Goal: Communication & Community: Answer question/provide support

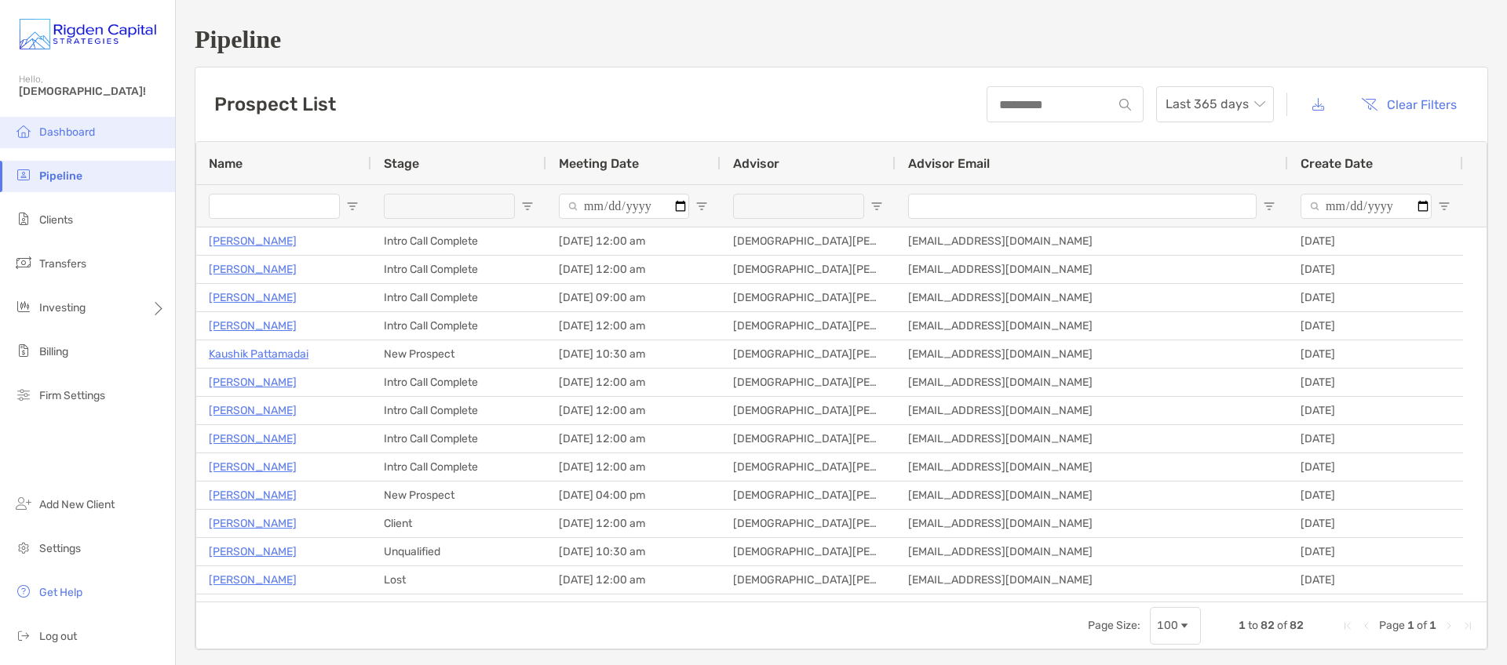
click at [92, 134] on span "Dashboard" at bounding box center [67, 132] width 56 height 13
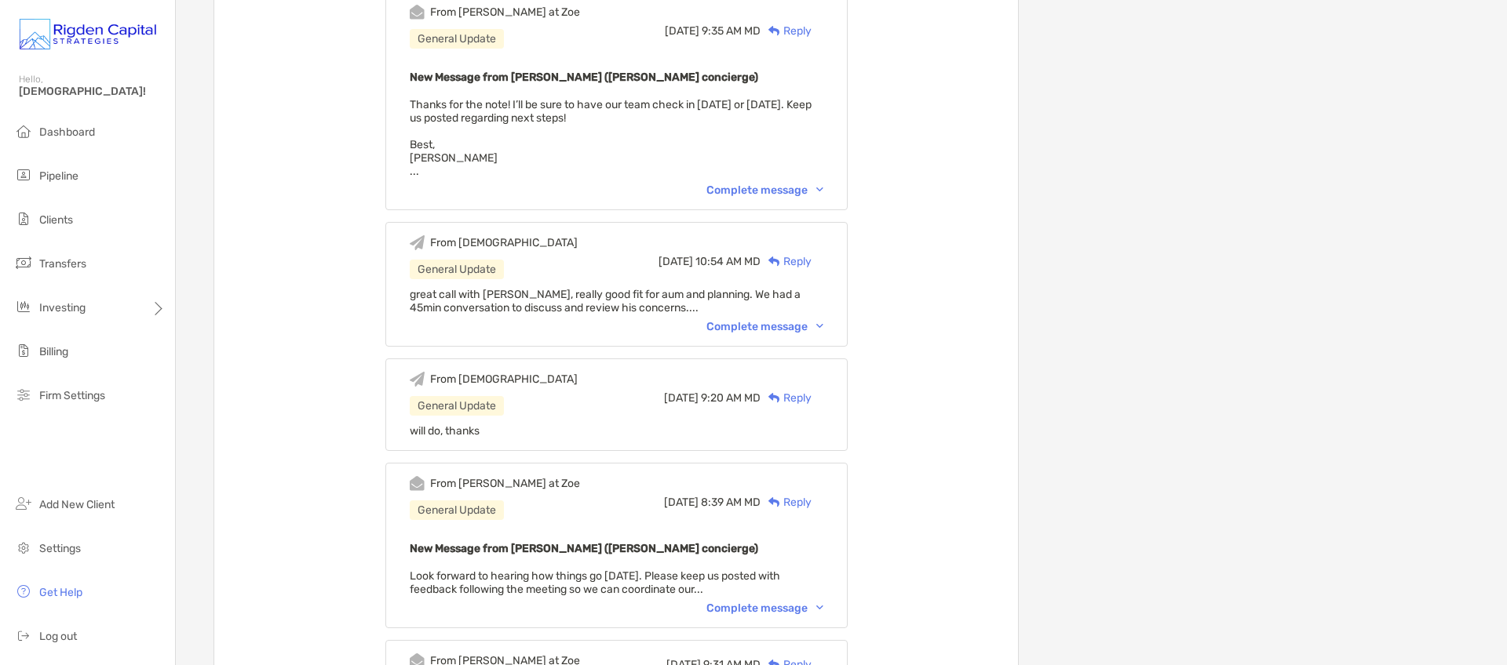
scroll to position [623, 0]
click at [768, 326] on div "Complete message" at bounding box center [764, 325] width 117 height 13
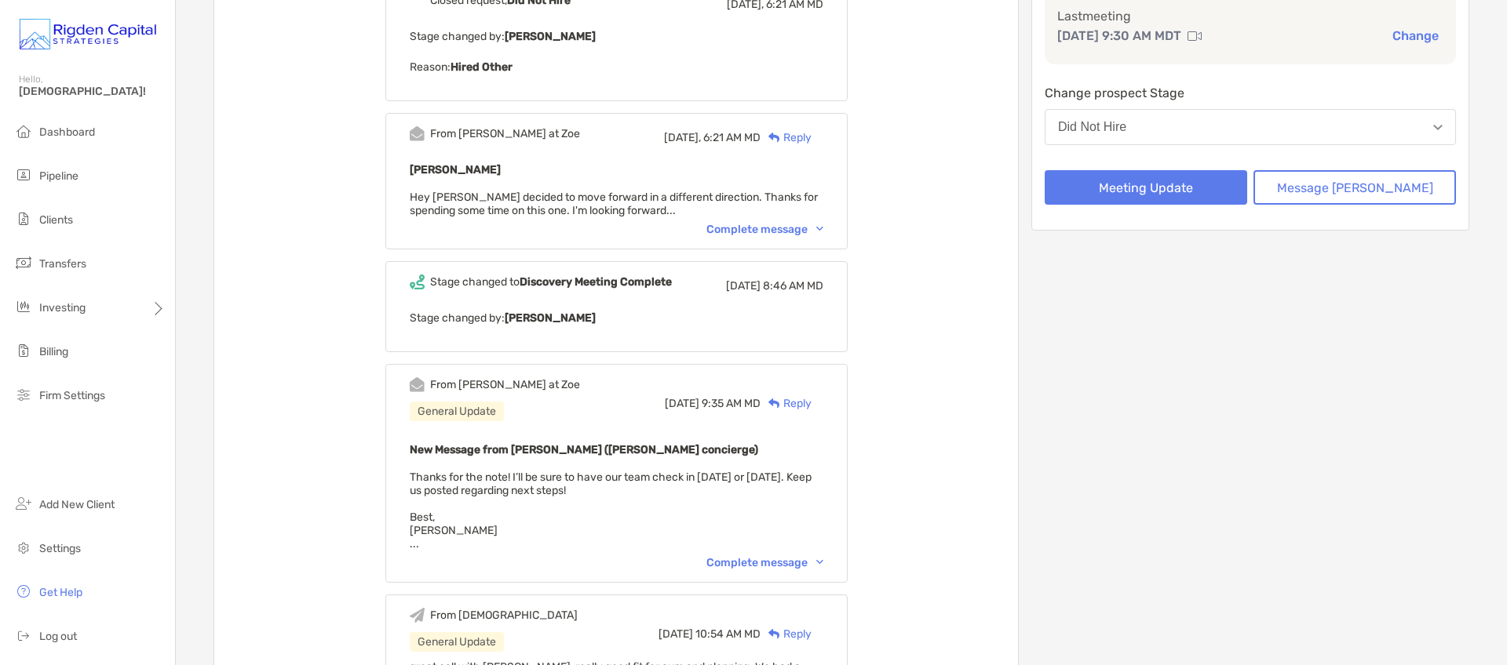
scroll to position [0, 0]
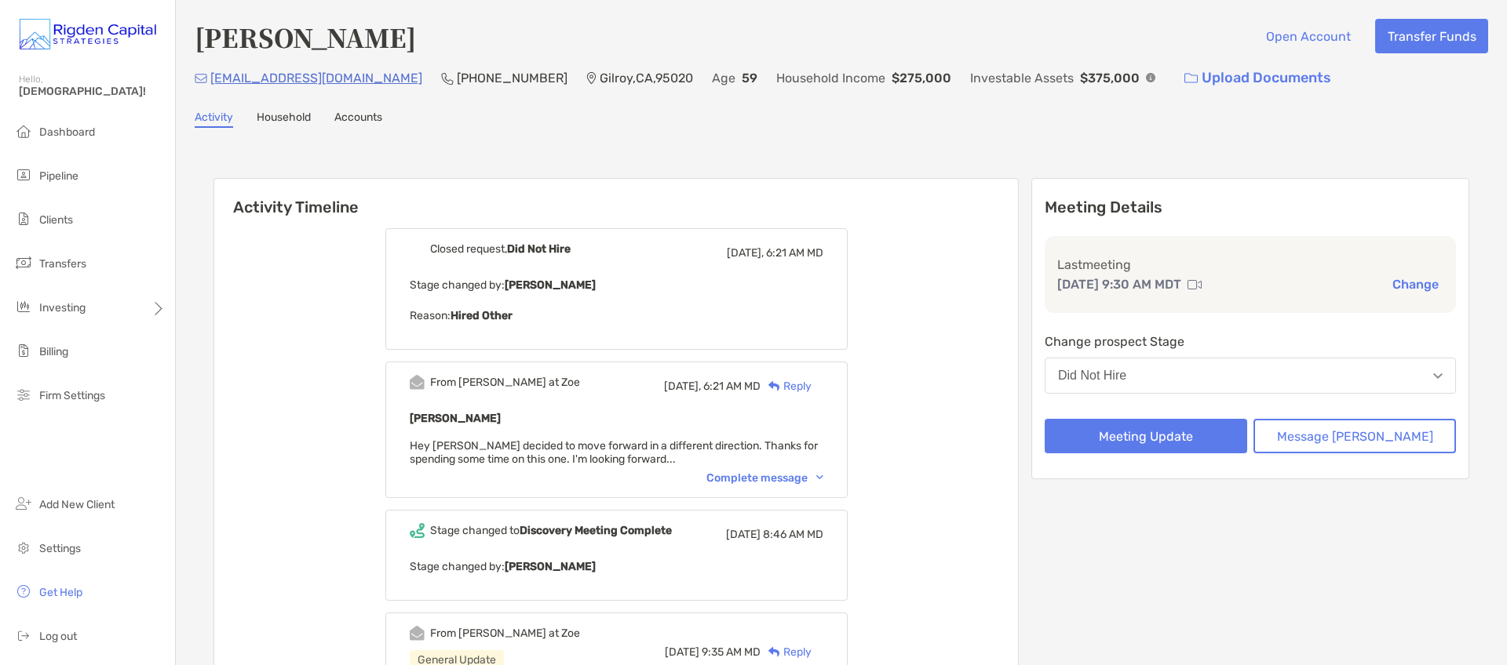
click at [811, 387] on div "Reply" at bounding box center [785, 386] width 51 height 16
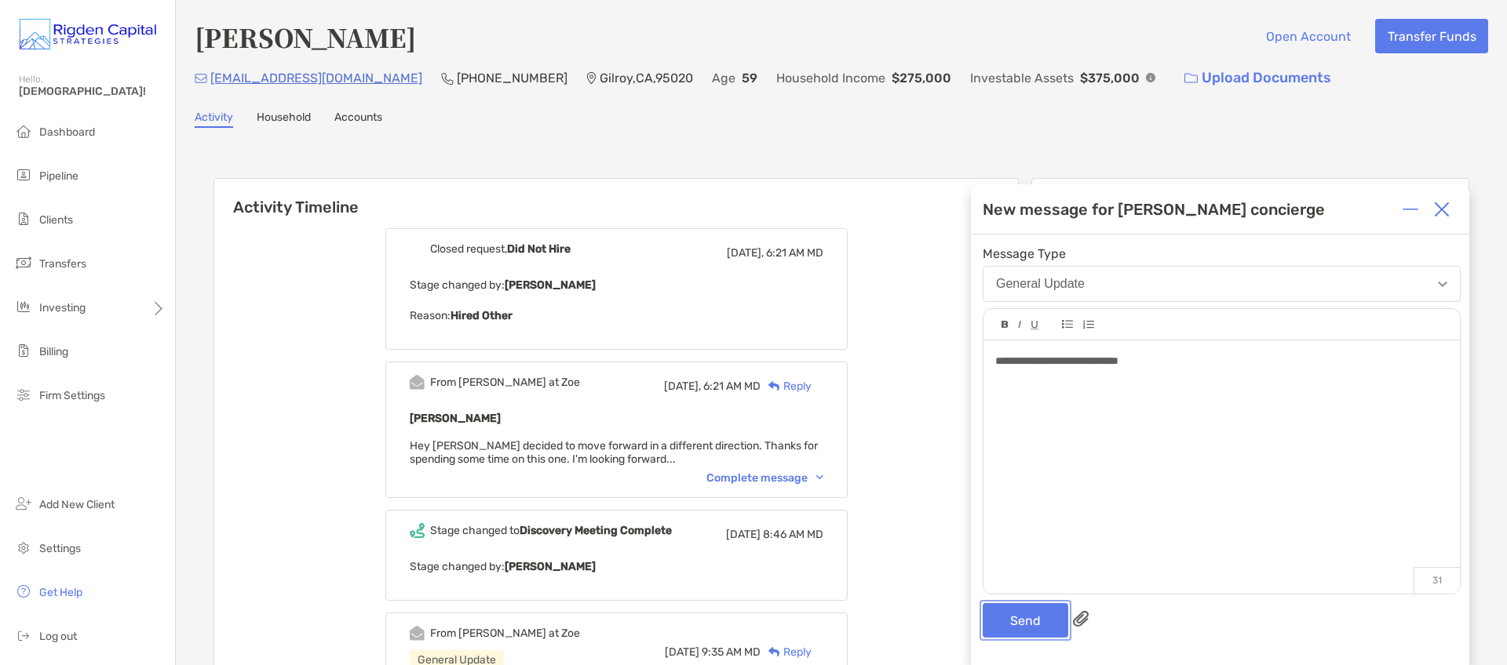
click at [1025, 614] on button "Send" at bounding box center [1026, 621] width 86 height 35
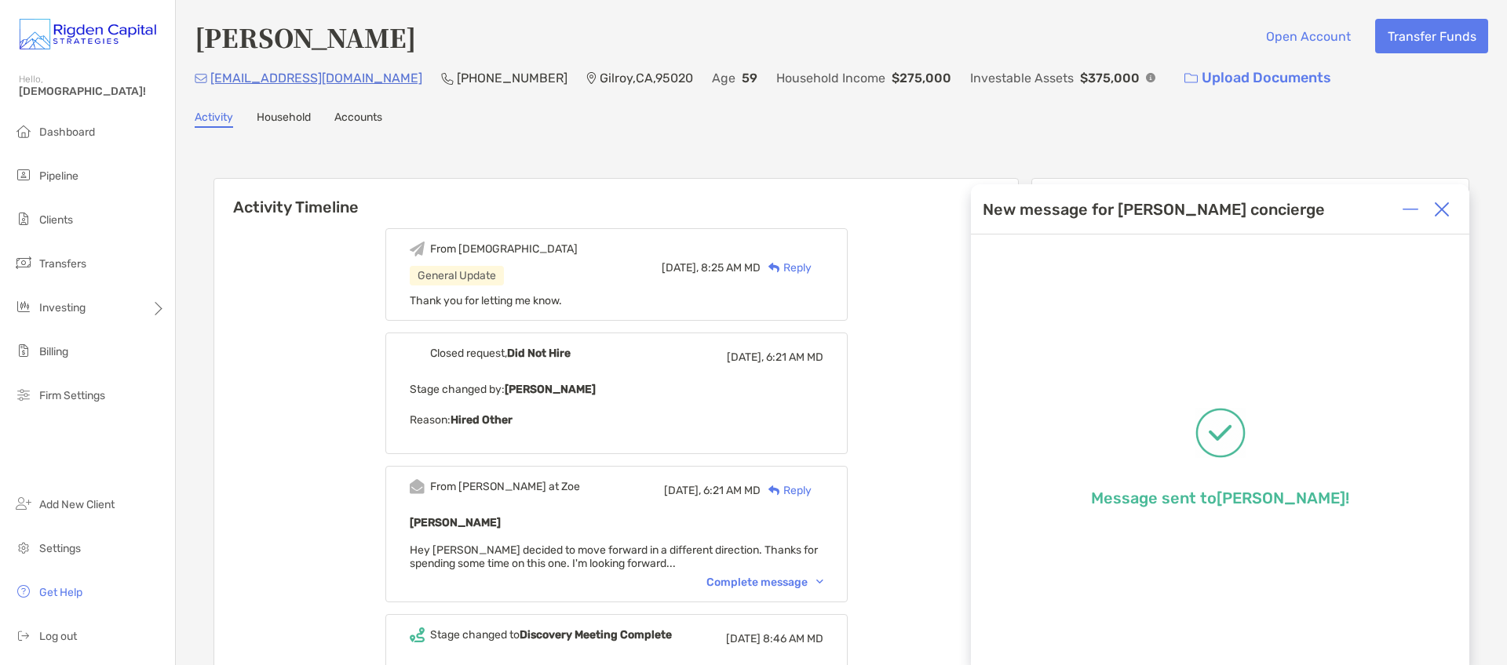
click at [1447, 206] on img at bounding box center [1442, 210] width 16 height 16
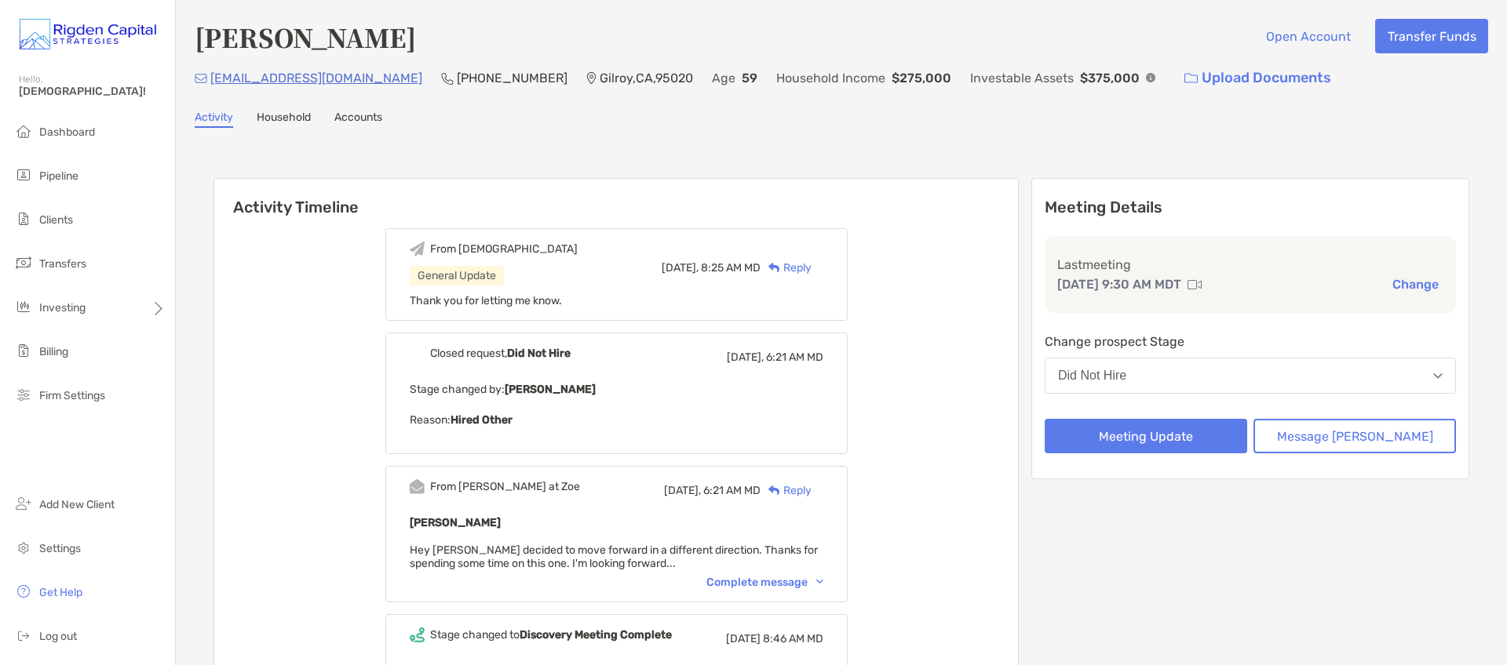
click at [574, 442] on div "Closed request, Did Not Hire Today, 6:21 AM MD Stage changed by: Paul Cipollaro…" at bounding box center [616, 394] width 462 height 122
click at [771, 584] on div "Complete message" at bounding box center [764, 582] width 117 height 13
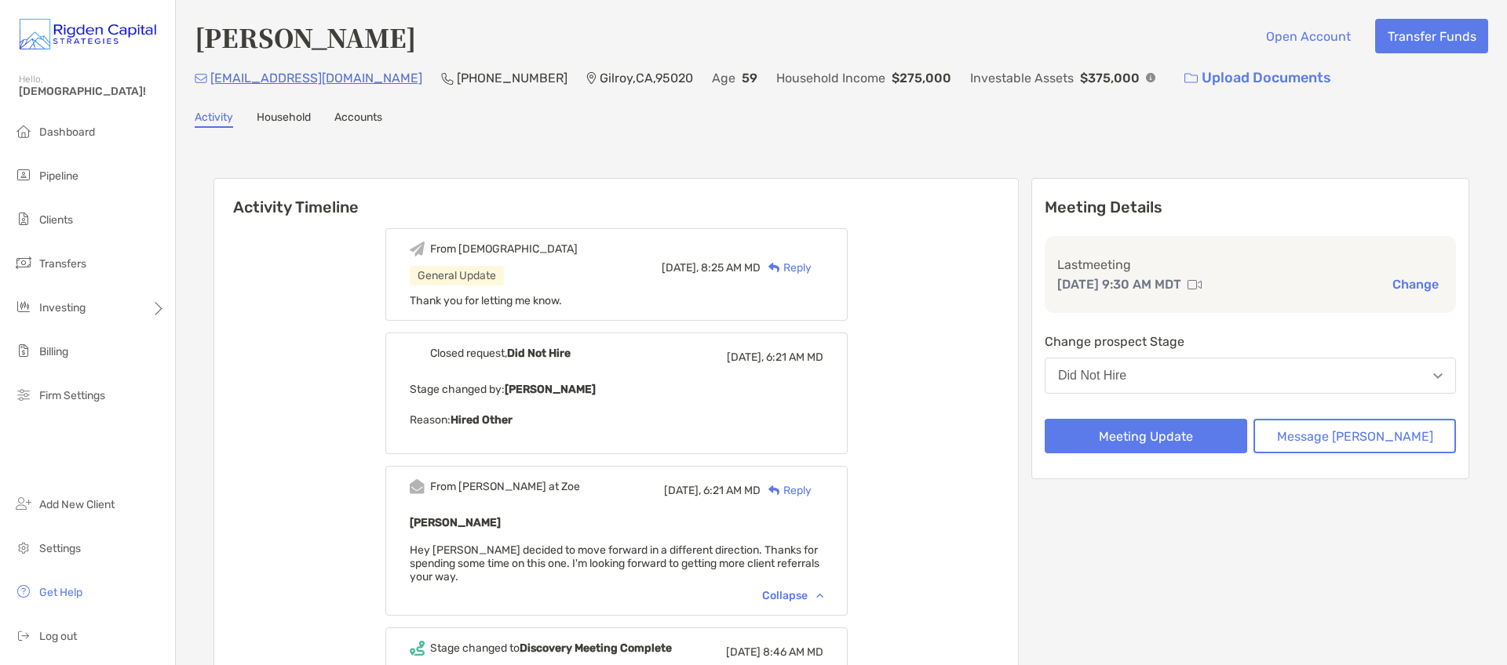
drag, startPoint x: 538, startPoint y: 583, endPoint x: 421, endPoint y: 553, distance: 121.4
click at [421, 553] on div "From Paul at Zoe Today, 6:21 AM MD Reply Trent Van Dyke Hey Christian, Trent de…" at bounding box center [616, 541] width 462 height 150
copy span "Hey Christian, Trent decided to move forward in a different direction. Thanks f…"
